Goal: Task Accomplishment & Management: Use online tool/utility

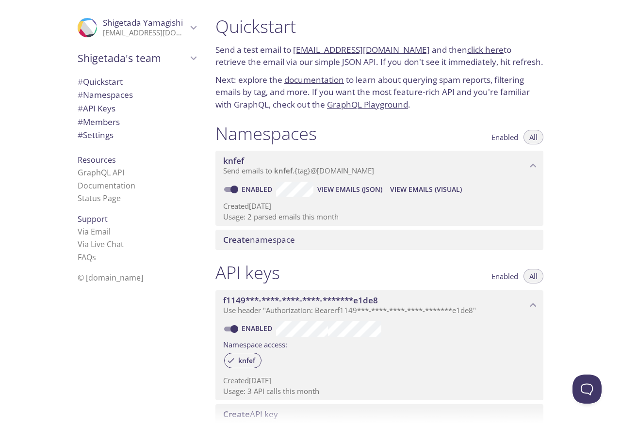
click at [342, 191] on span "View Emails (JSON)" at bounding box center [349, 190] width 65 height 12
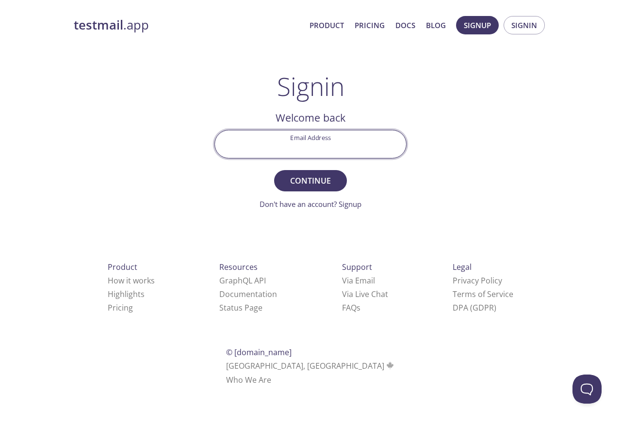
click at [285, 142] on input "Email Address" at bounding box center [310, 144] width 191 height 28
type input "shigetada2000y@gmail.com"
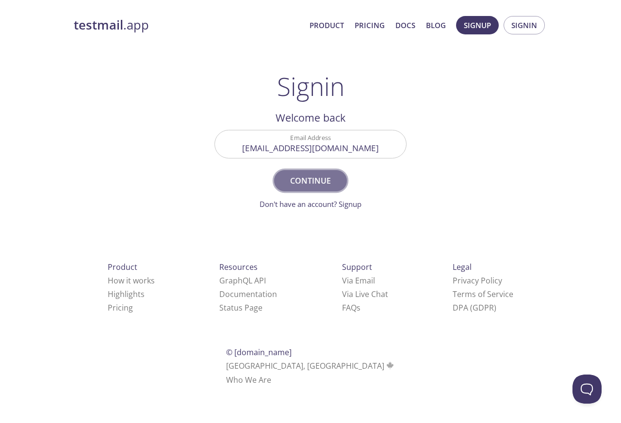
click at [326, 177] on span "Continue" at bounding box center [310, 181] width 51 height 14
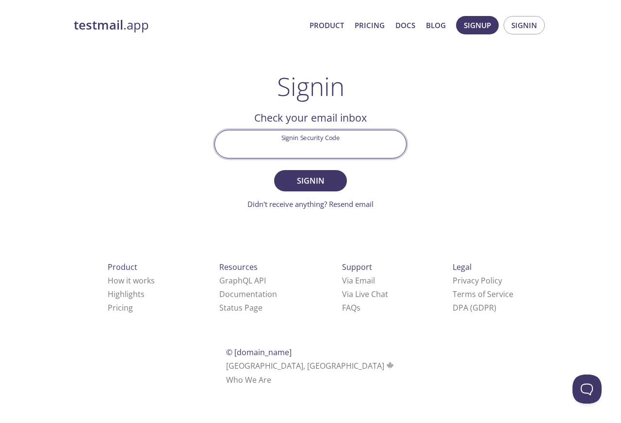
click at [314, 146] on input "Signin Security Code" at bounding box center [310, 144] width 191 height 28
paste input "AG4SZRJ"
type input "AG4SZRJ"
click at [325, 179] on span "Signin" at bounding box center [310, 181] width 51 height 14
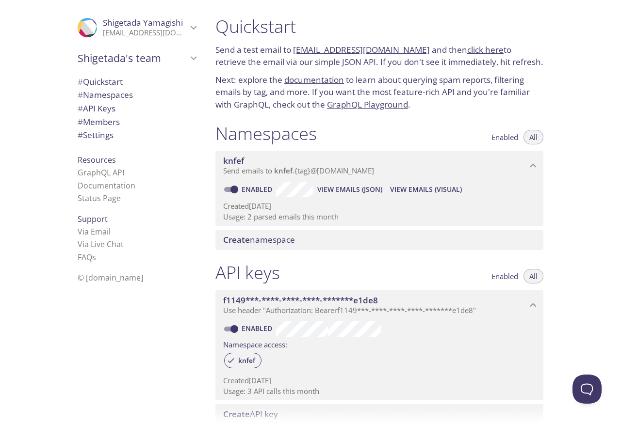
click at [410, 191] on span "View Emails (Visual)" at bounding box center [426, 190] width 72 height 12
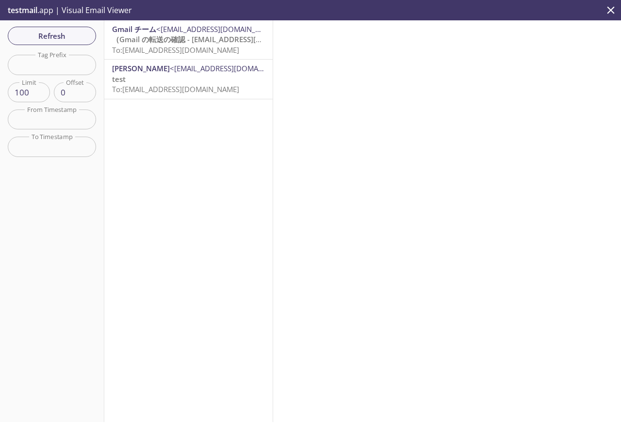
click at [144, 29] on span "Gmail チーム" at bounding box center [134, 29] width 44 height 10
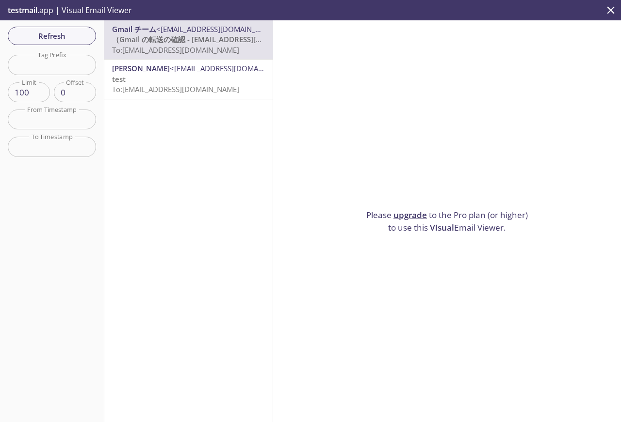
click at [606, 12] on icon "close" at bounding box center [610, 10] width 13 height 13
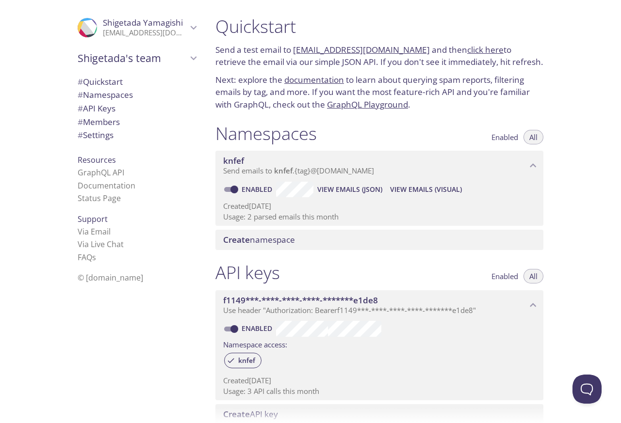
click at [346, 191] on span "View Emails (JSON)" at bounding box center [349, 190] width 65 height 12
